Goal: Find specific page/section: Find specific page/section

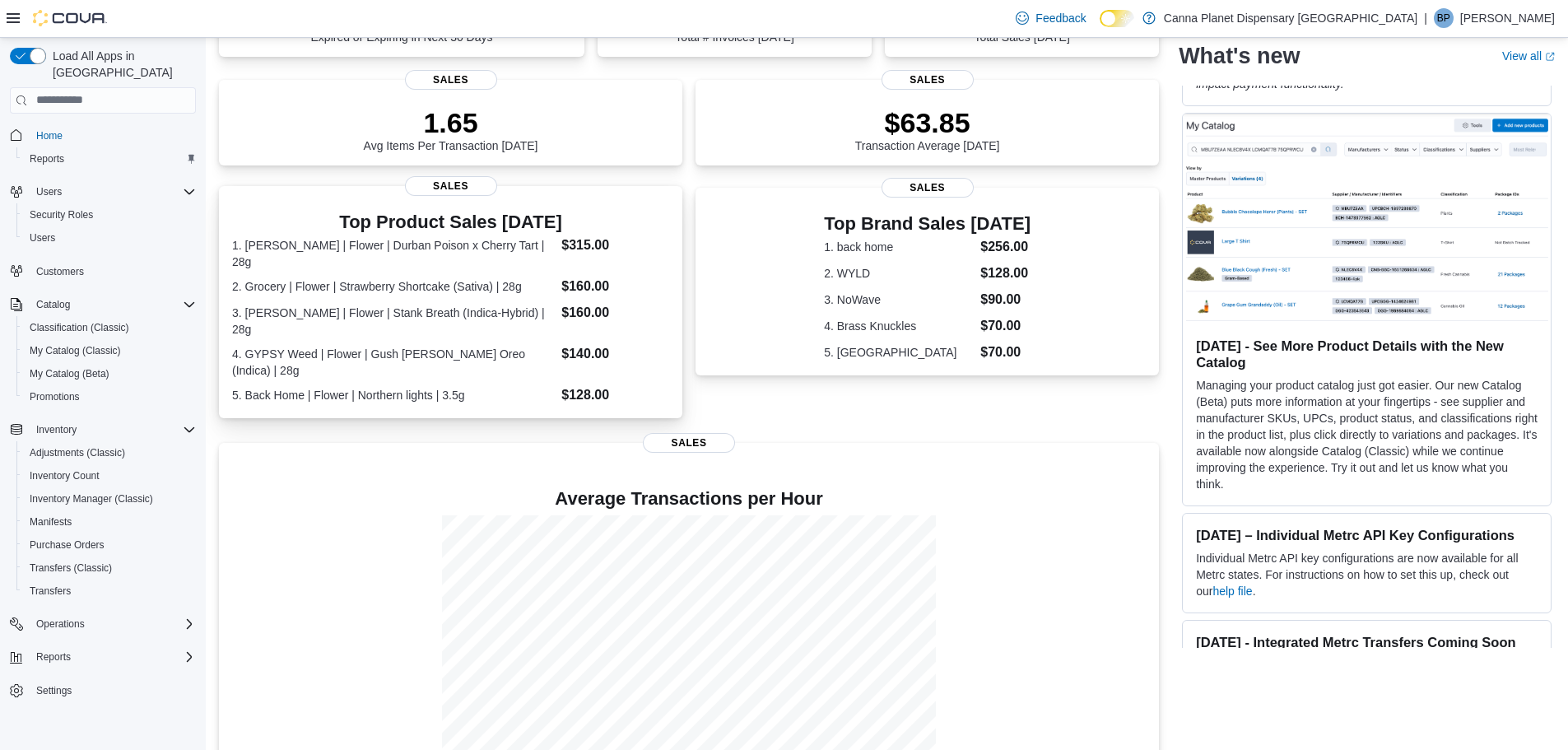
scroll to position [384, 0]
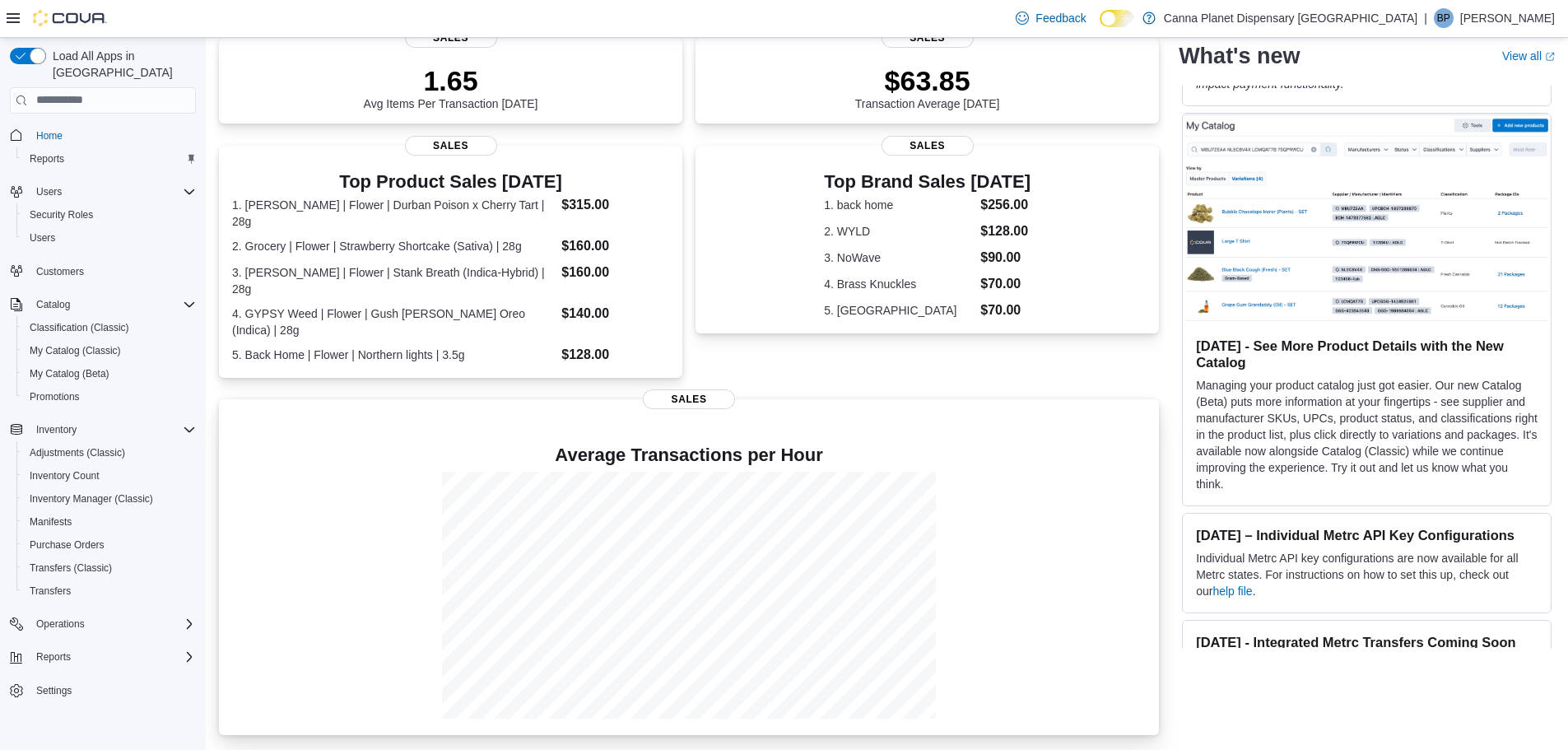
click at [1042, 472] on div at bounding box center [689, 594] width 914 height 247
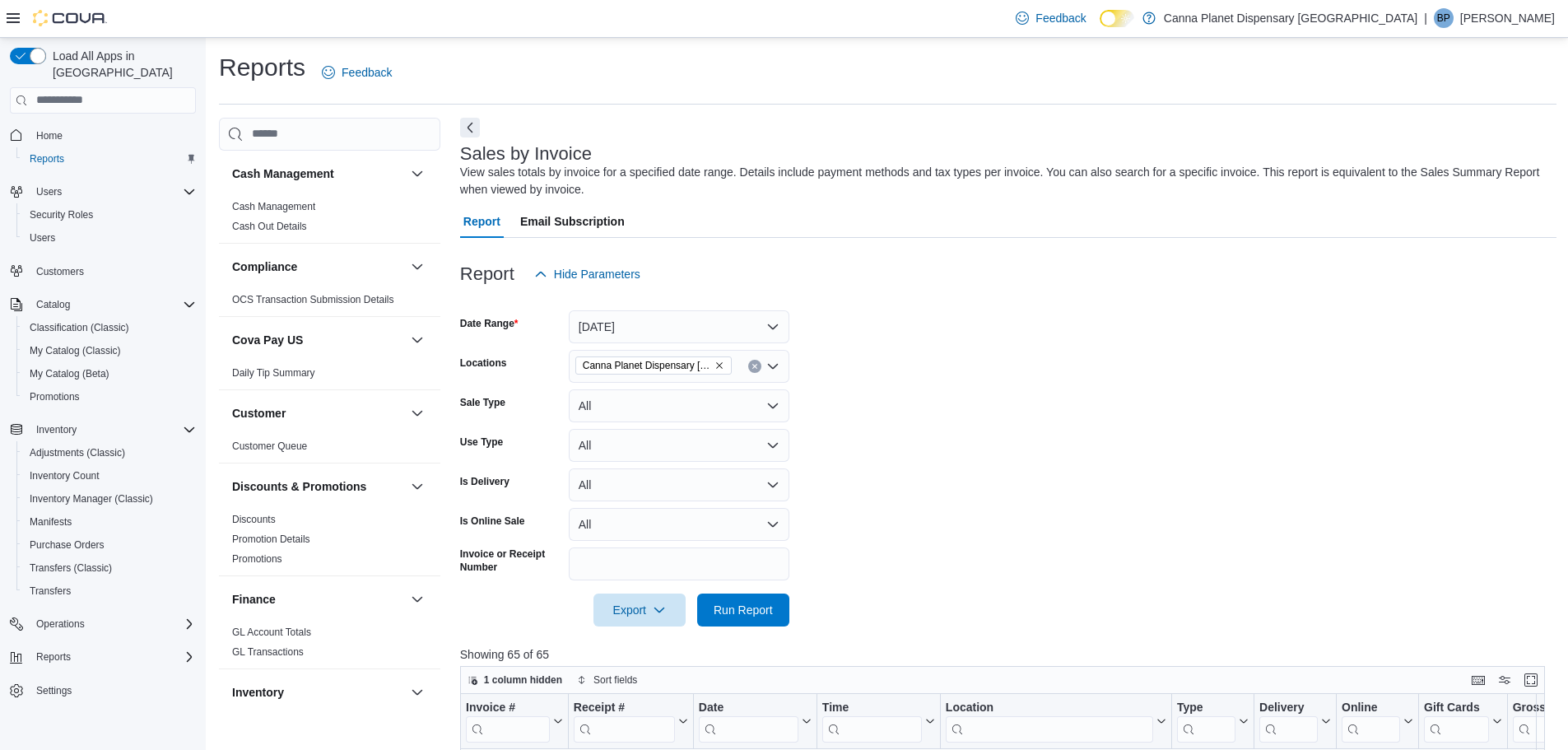
click at [1059, 516] on form "Date Range Today Locations Canna Planet Dispensary Ellenville Sale Type All Use…" at bounding box center [1008, 459] width 1097 height 336
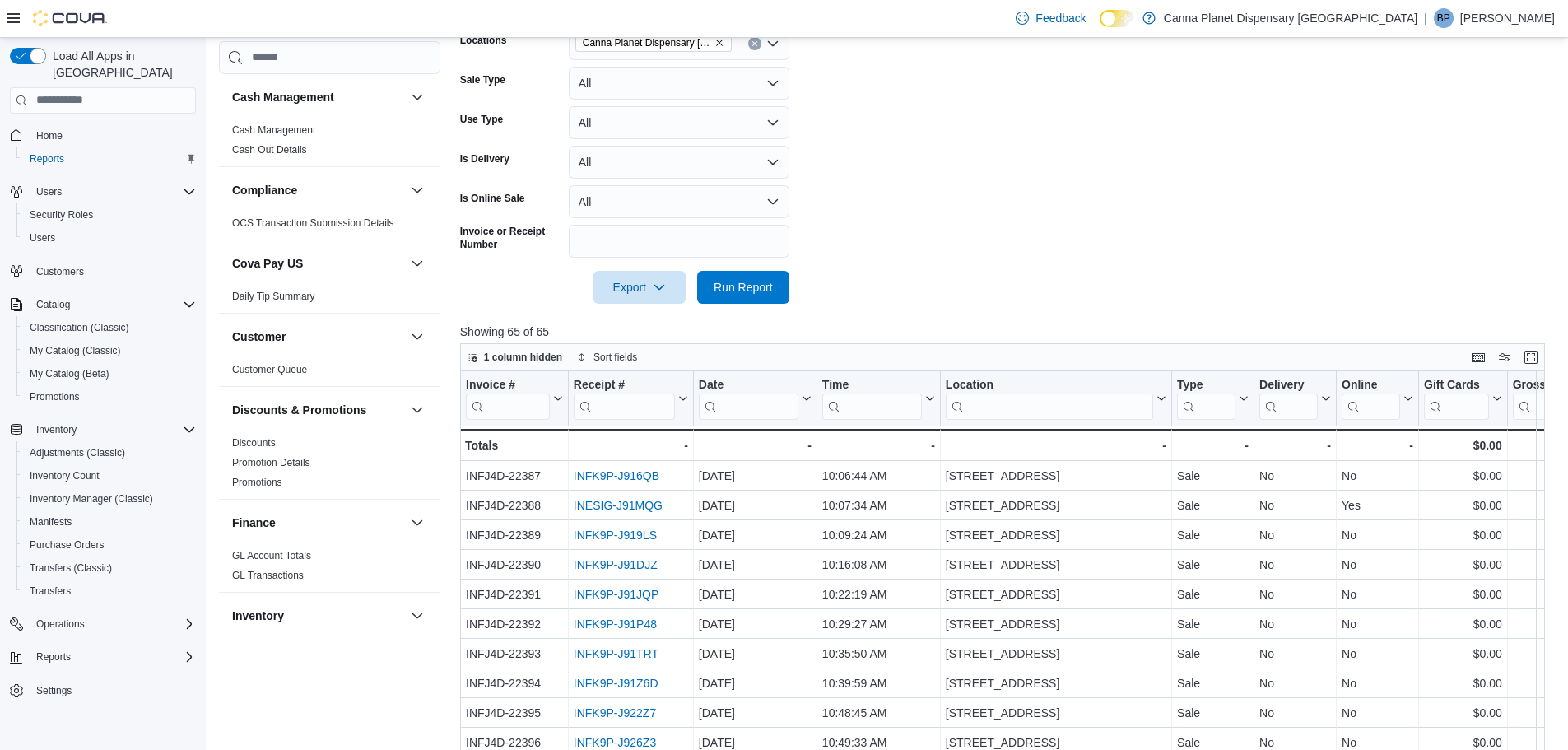
scroll to position [329, 0]
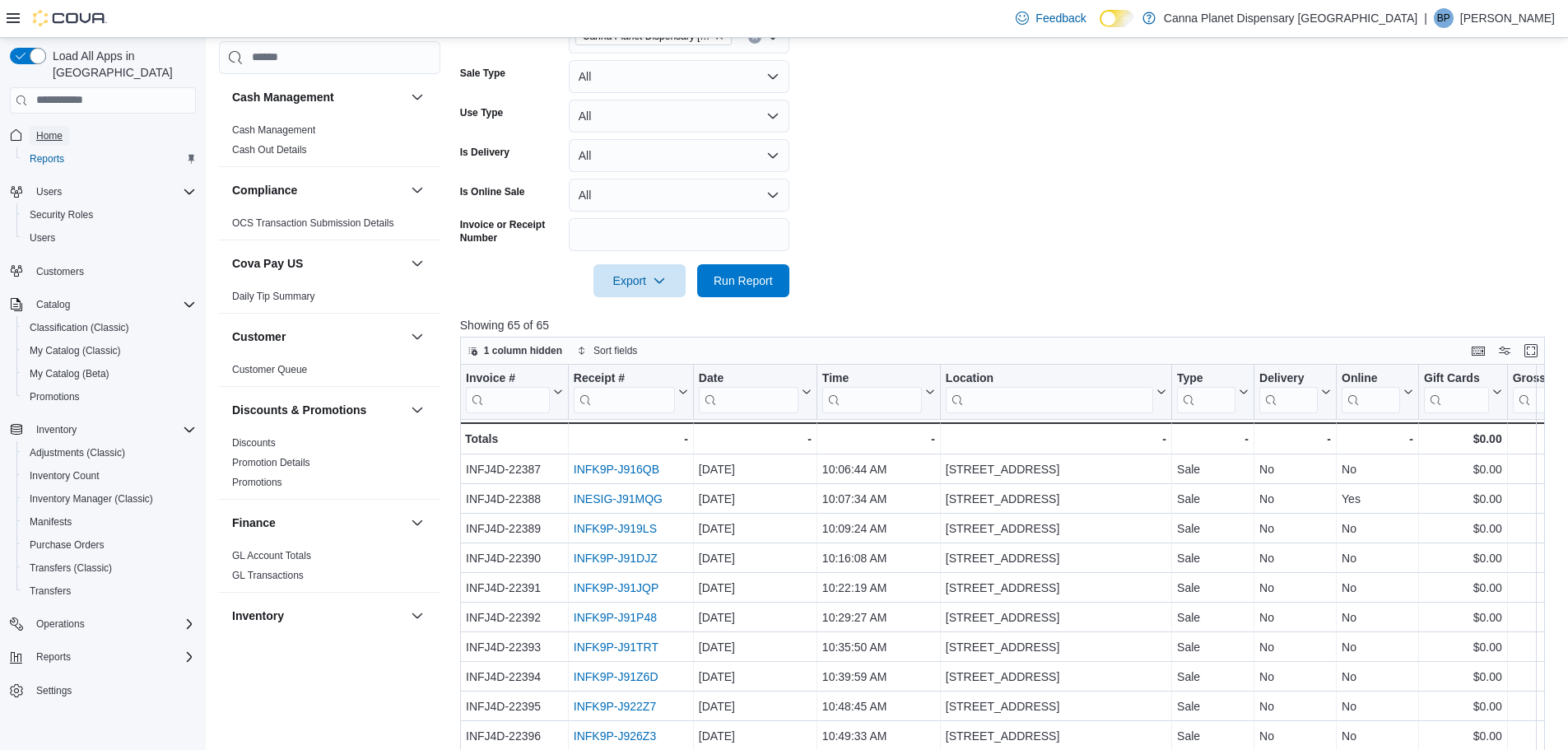
click at [60, 130] on span "Home" at bounding box center [49, 136] width 27 height 13
